Goal: Navigation & Orientation: Find specific page/section

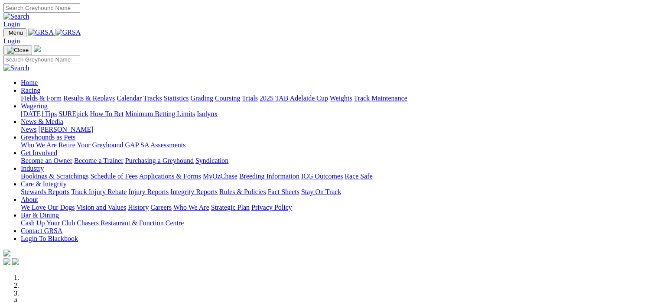
click at [44, 165] on link "Industry" at bounding box center [32, 168] width 23 height 7
click at [88, 172] on link "Bookings & Scratchings" at bounding box center [55, 175] width 68 height 7
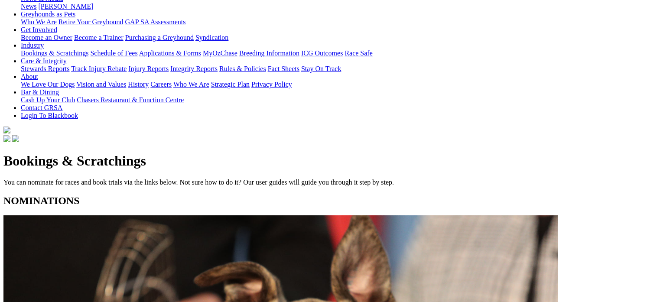
scroll to position [159, 0]
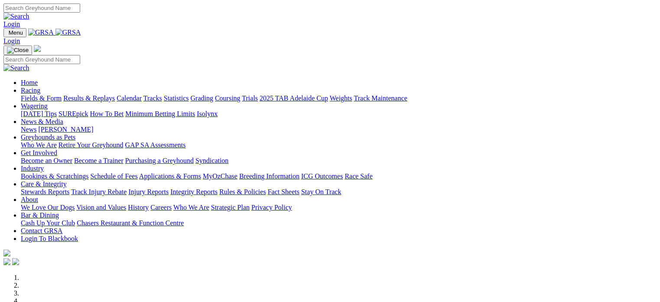
click at [142, 94] on link "Calendar" at bounding box center [128, 97] width 25 height 7
